Goal: Task Accomplishment & Management: Manage account settings

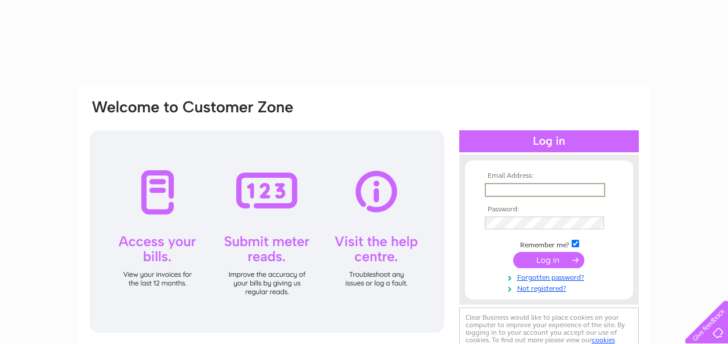
click at [496, 191] on input "text" at bounding box center [545, 190] width 120 height 14
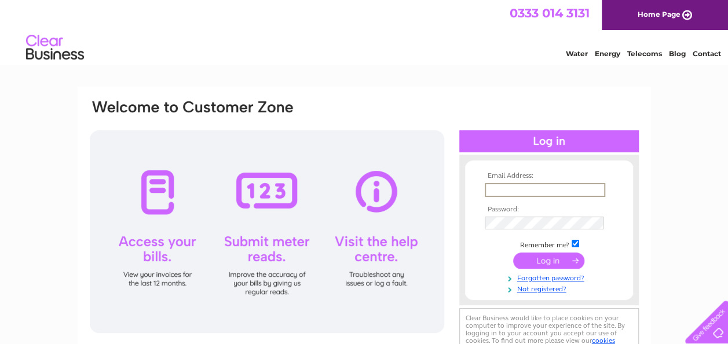
type input "showroom@matthewburt.com"
click at [548, 261] on input "submit" at bounding box center [548, 259] width 71 height 16
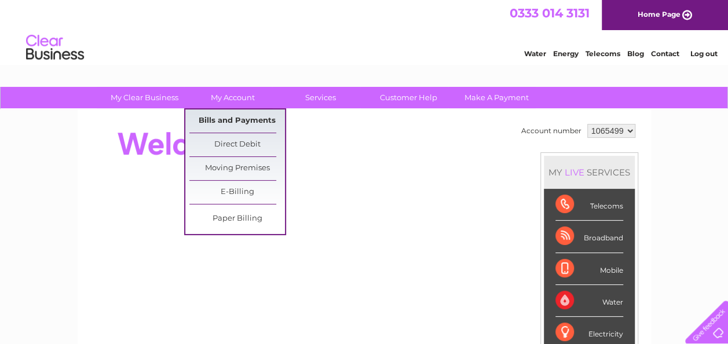
click at [225, 119] on link "Bills and Payments" at bounding box center [237, 120] width 96 height 23
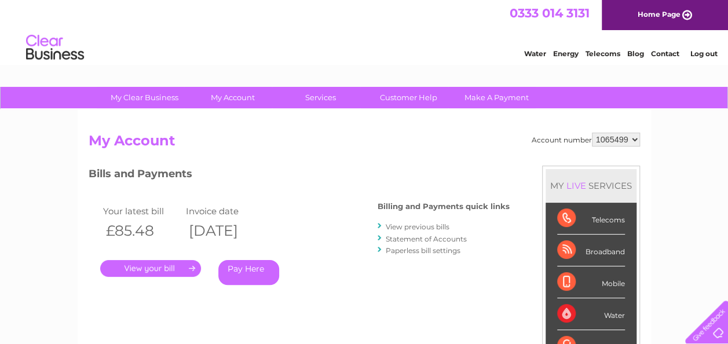
click at [154, 266] on link "." at bounding box center [150, 268] width 101 height 17
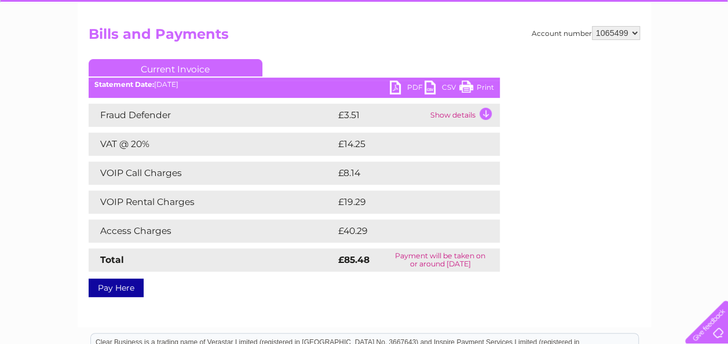
scroll to position [116, 0]
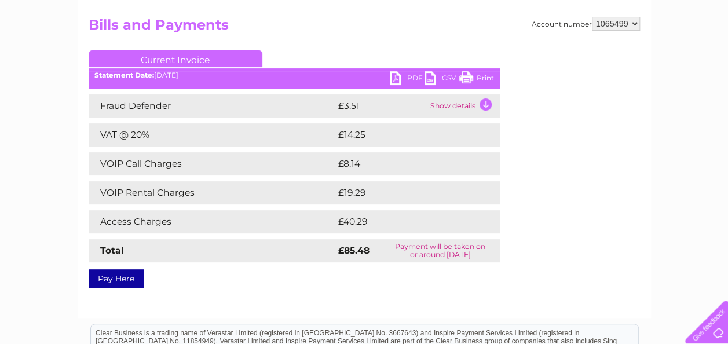
click at [412, 74] on link "PDF" at bounding box center [407, 79] width 35 height 17
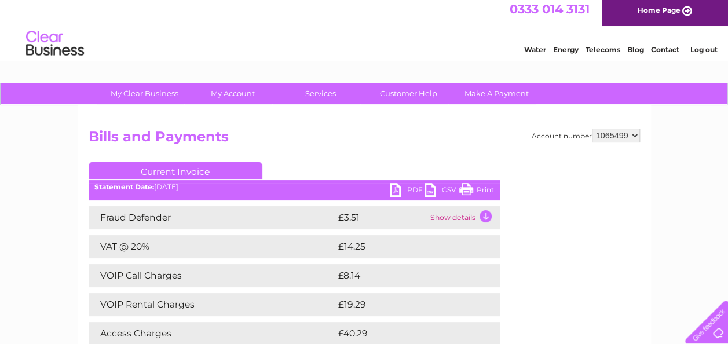
scroll to position [0, 0]
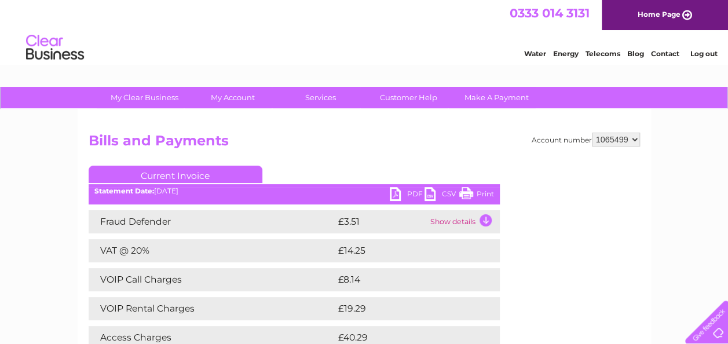
click at [696, 51] on link "Log out" at bounding box center [703, 53] width 27 height 9
